Goal: Information Seeking & Learning: Learn about a topic

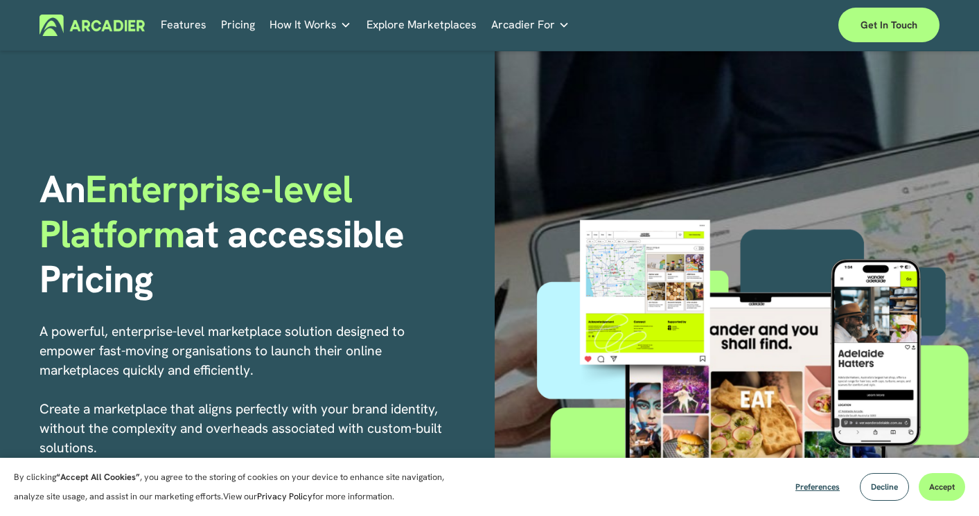
click at [243, 29] on link "Pricing" at bounding box center [238, 25] width 34 height 21
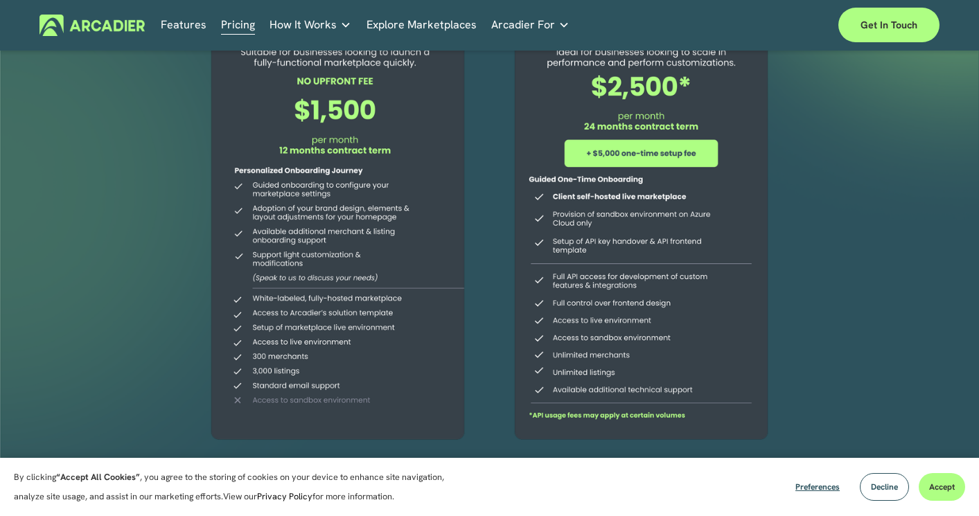
scroll to position [181, 0]
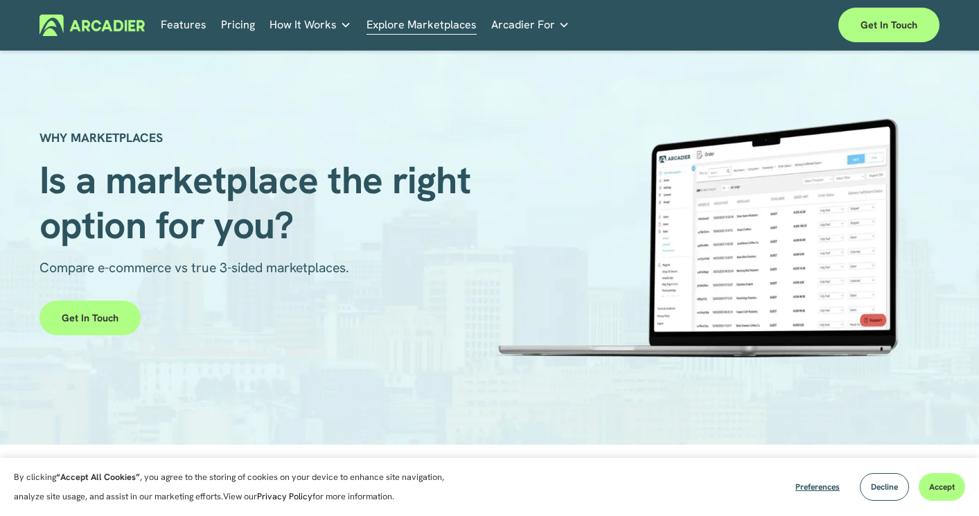
click at [231, 22] on link "Pricing" at bounding box center [238, 25] width 34 height 21
